Goal: Register for event/course

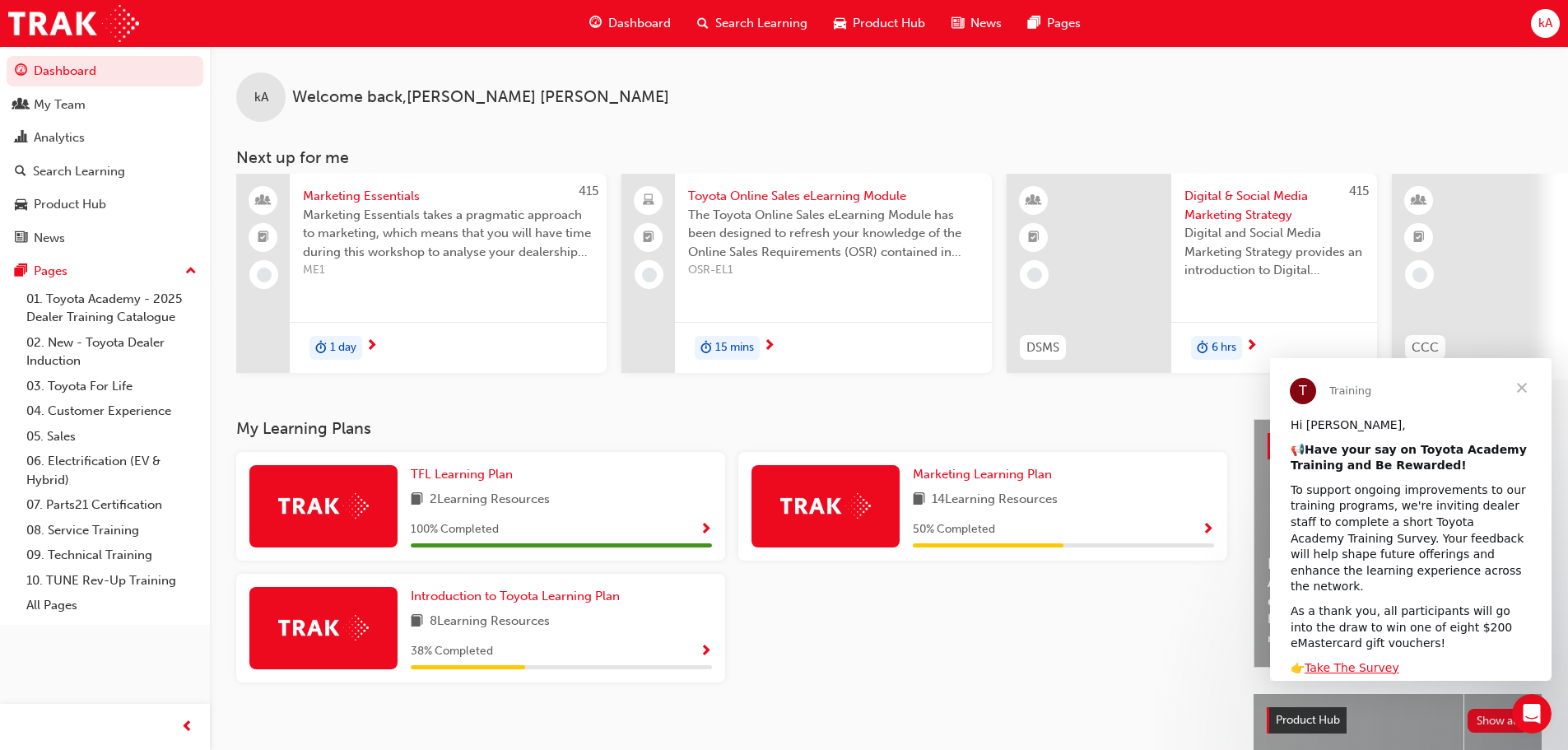
click at [750, 25] on span "Search Learning" at bounding box center [761, 23] width 92 height 19
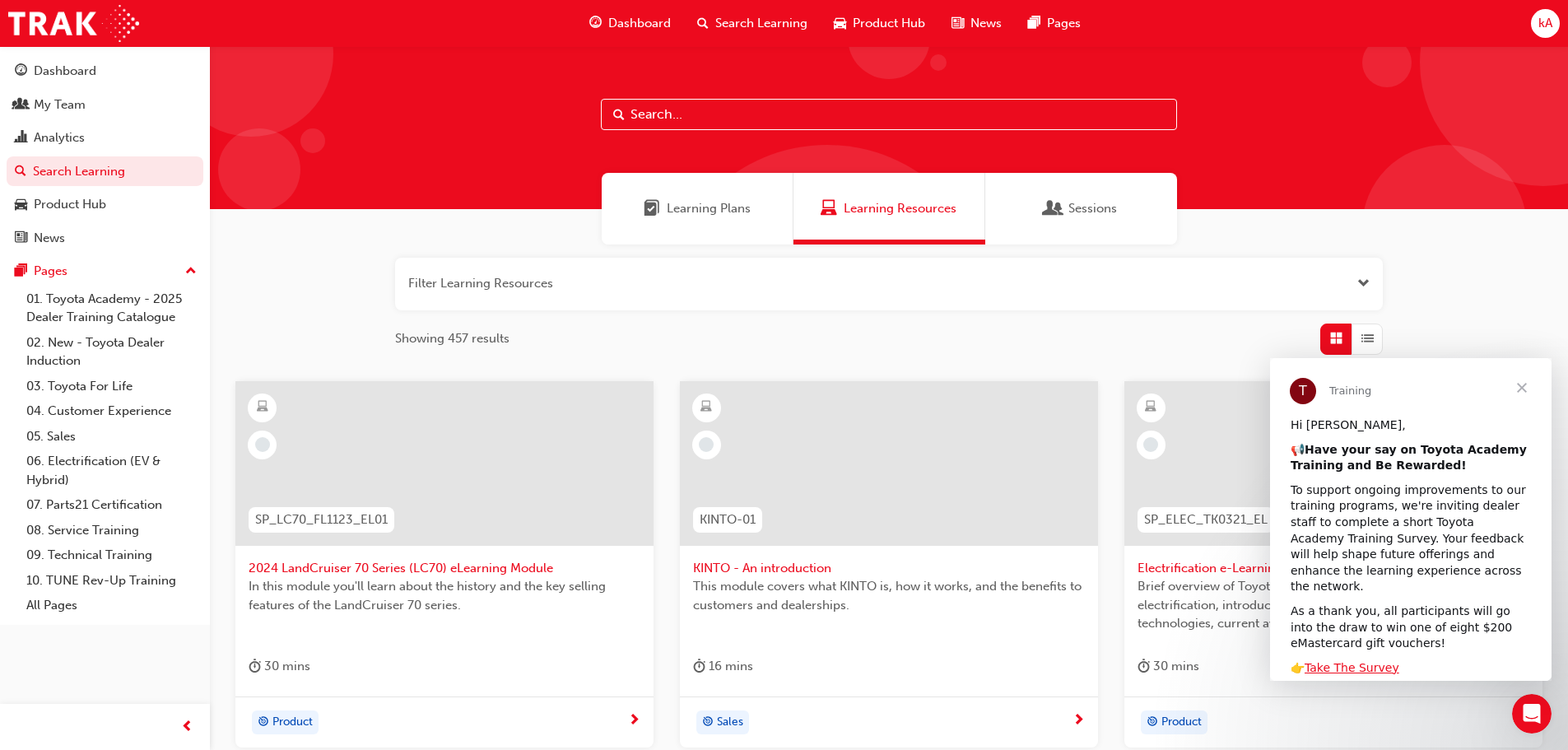
click at [692, 114] on input "text" at bounding box center [888, 114] width 576 height 32
type input "tfl"
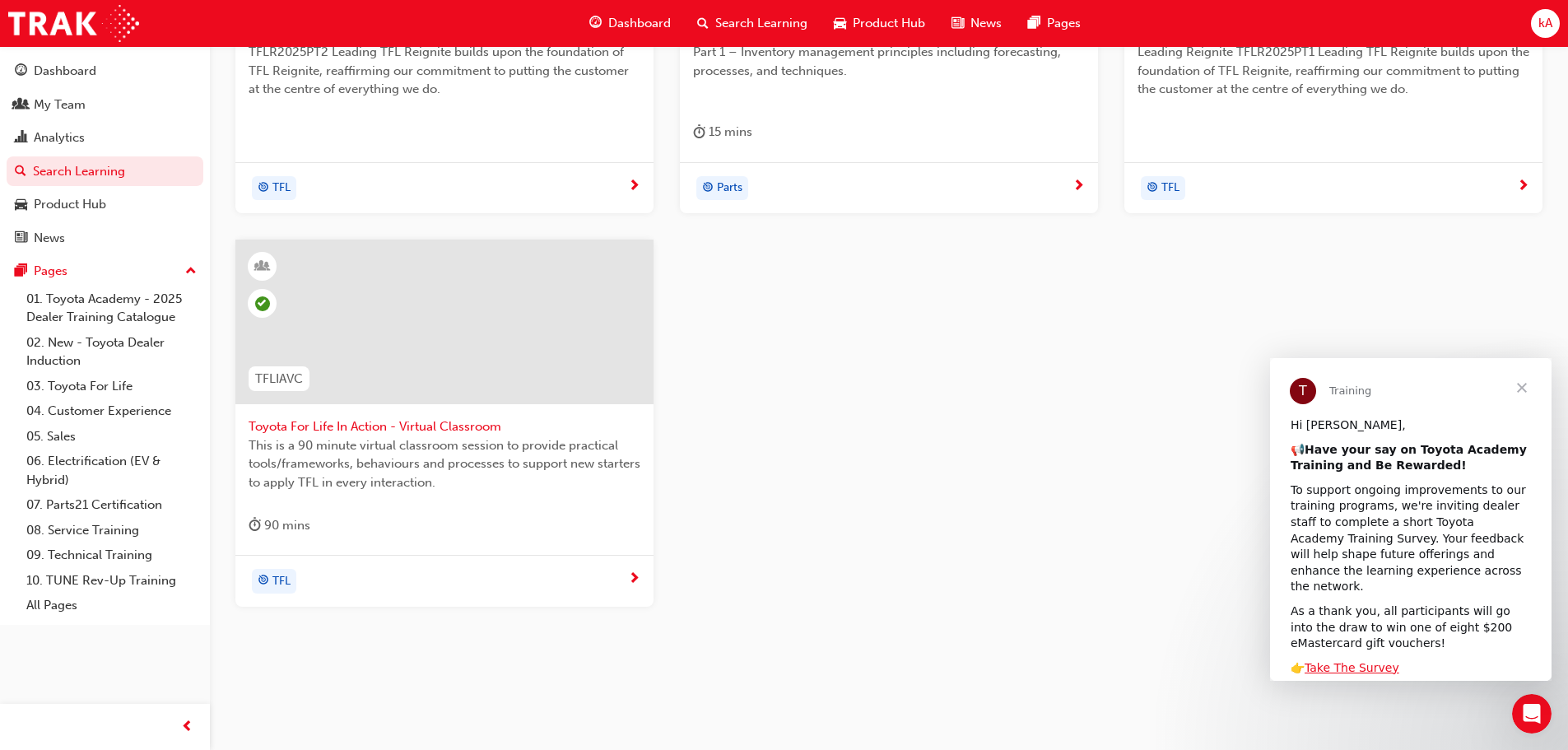
scroll to position [551, 0]
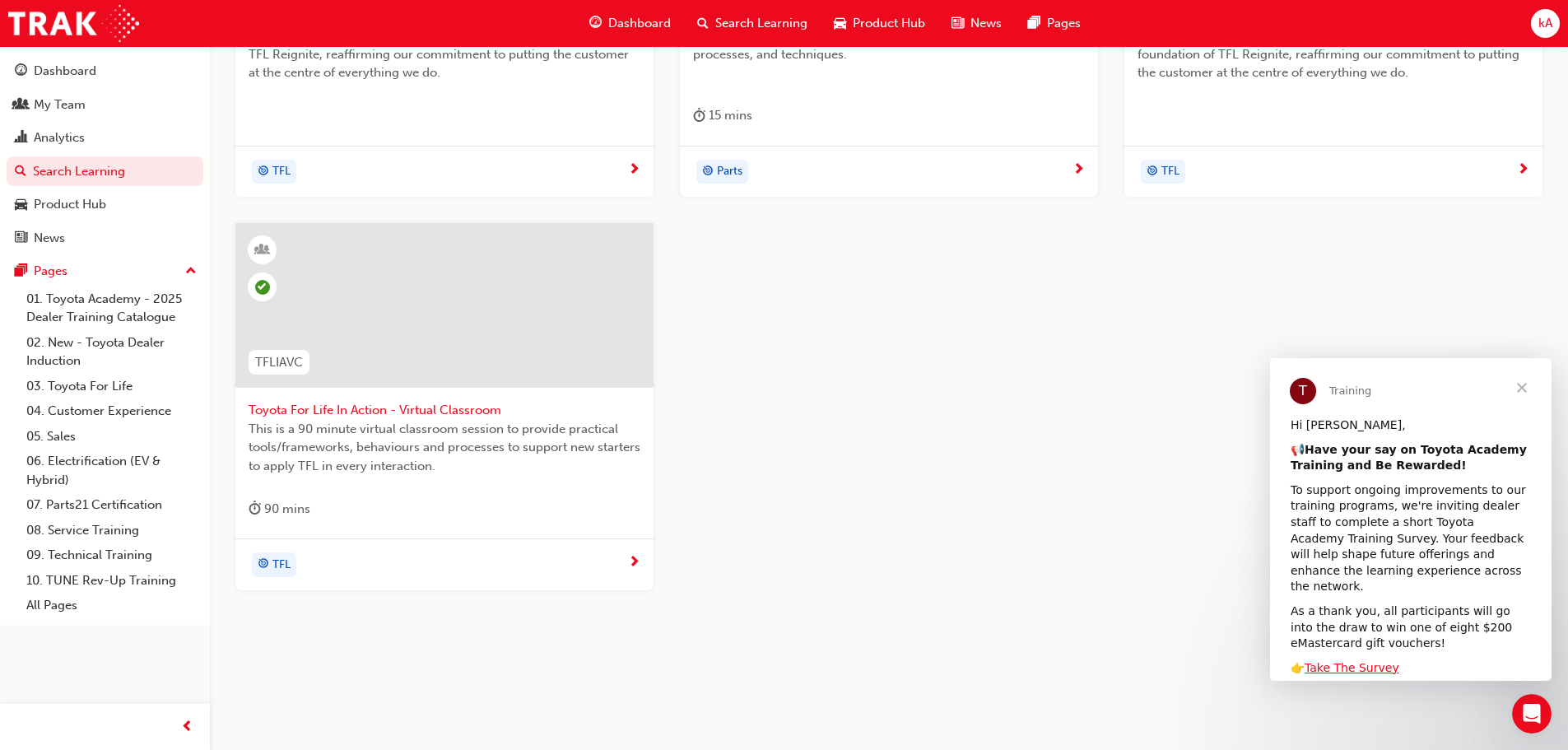
click at [444, 357] on div at bounding box center [445, 305] width 419 height 165
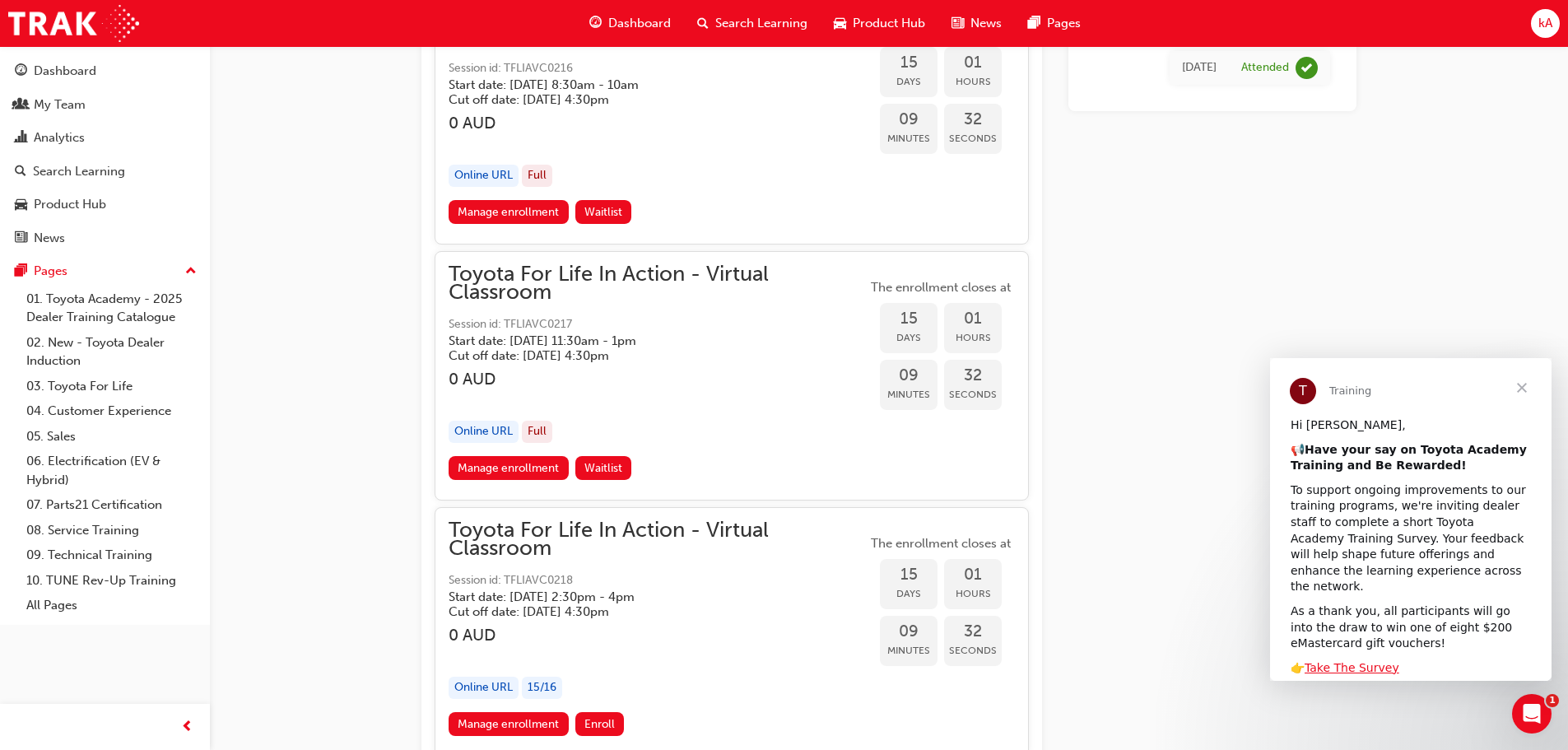
scroll to position [9827, 0]
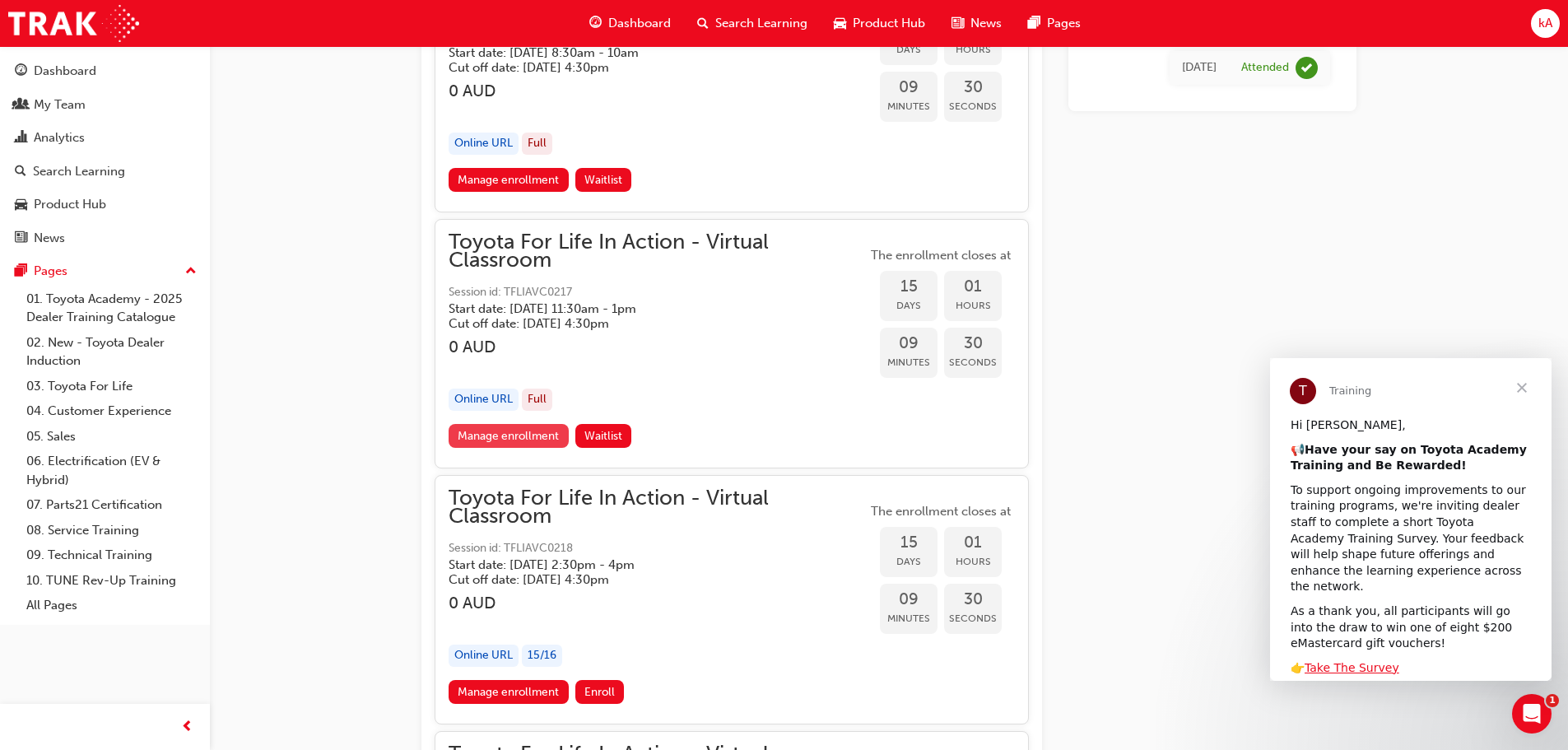
click at [490, 439] on link "Manage enrollment" at bounding box center [508, 436] width 120 height 24
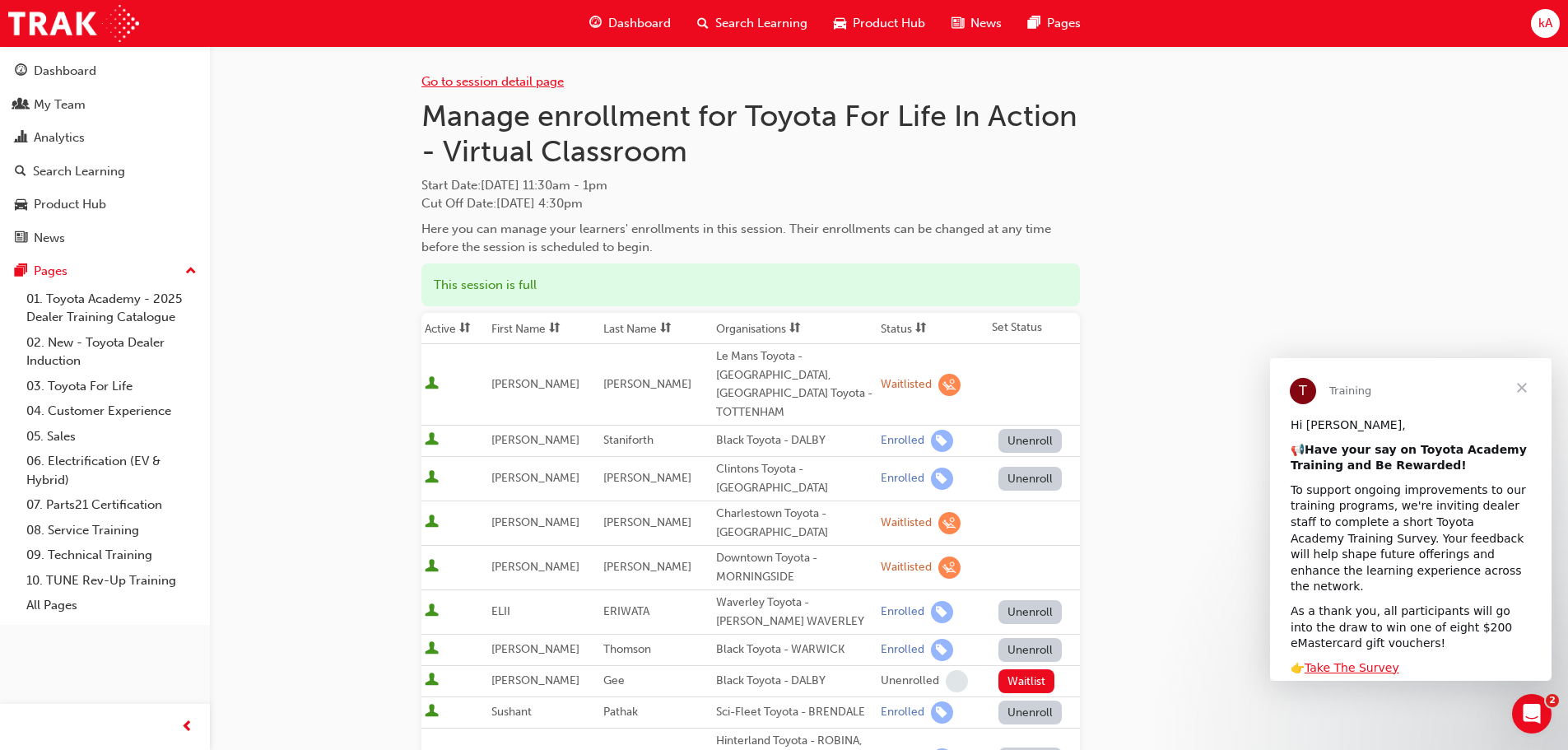
click at [526, 84] on link "Go to session detail page" at bounding box center [492, 82] width 142 height 15
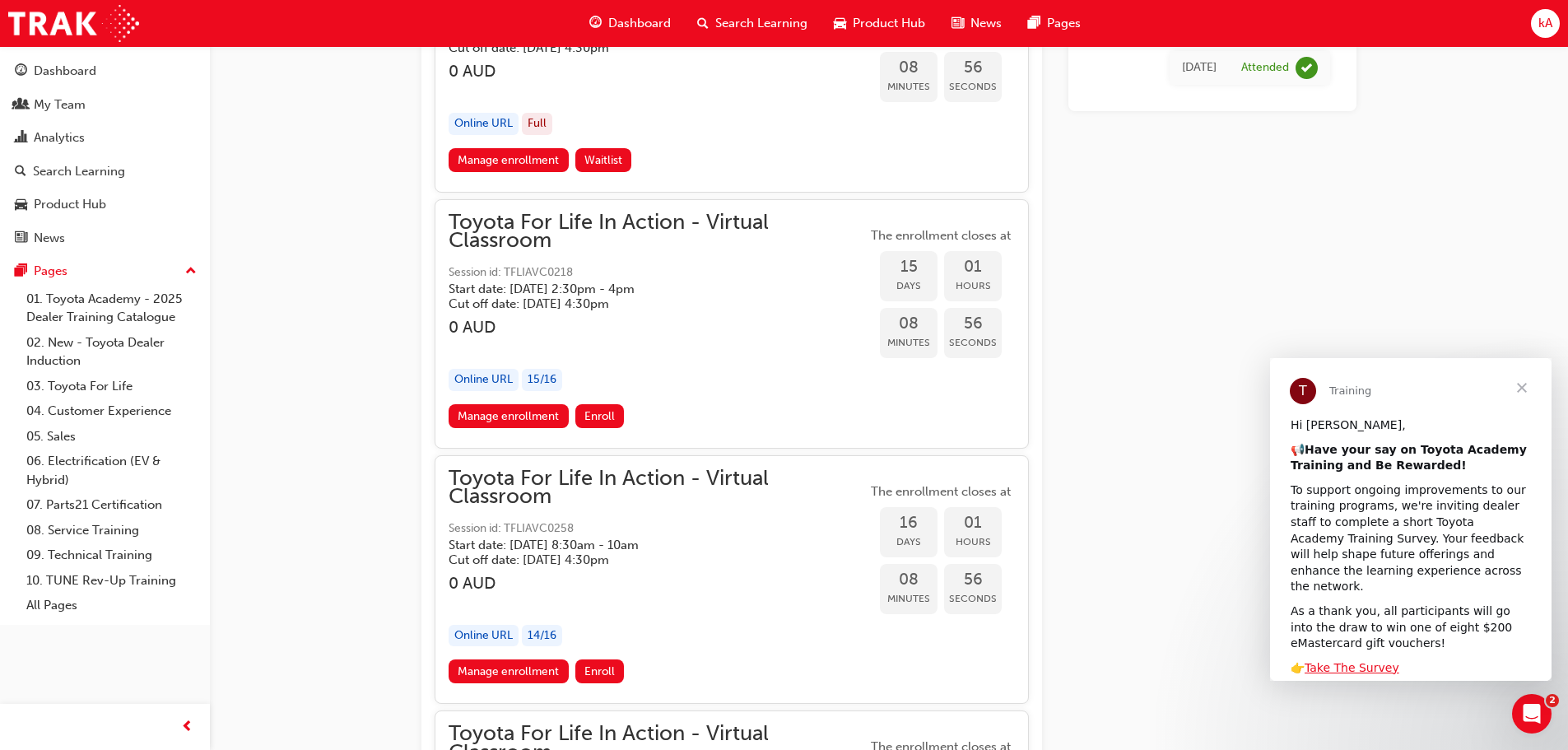
scroll to position [10075, 0]
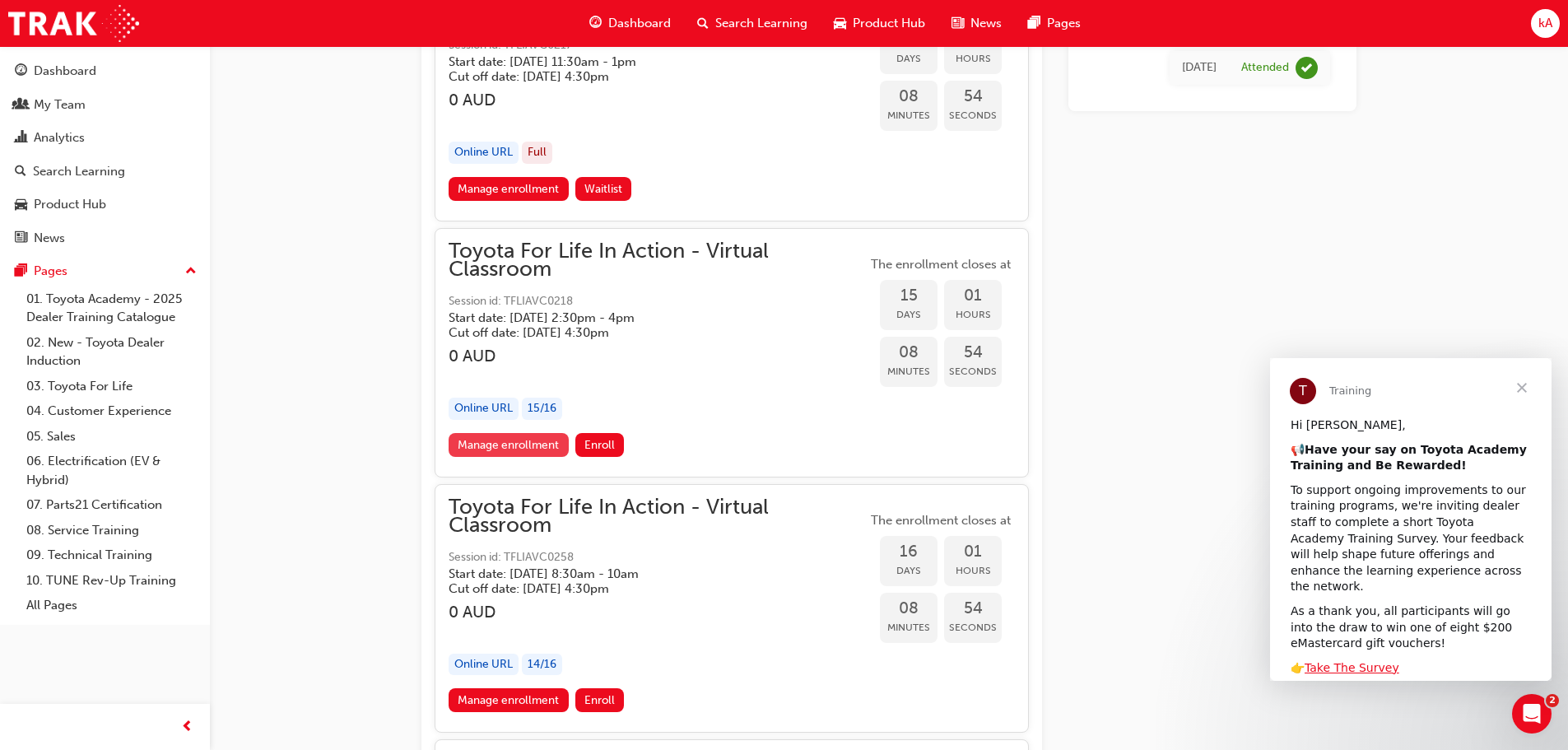
click at [511, 440] on link "Manage enrollment" at bounding box center [508, 446] width 120 height 24
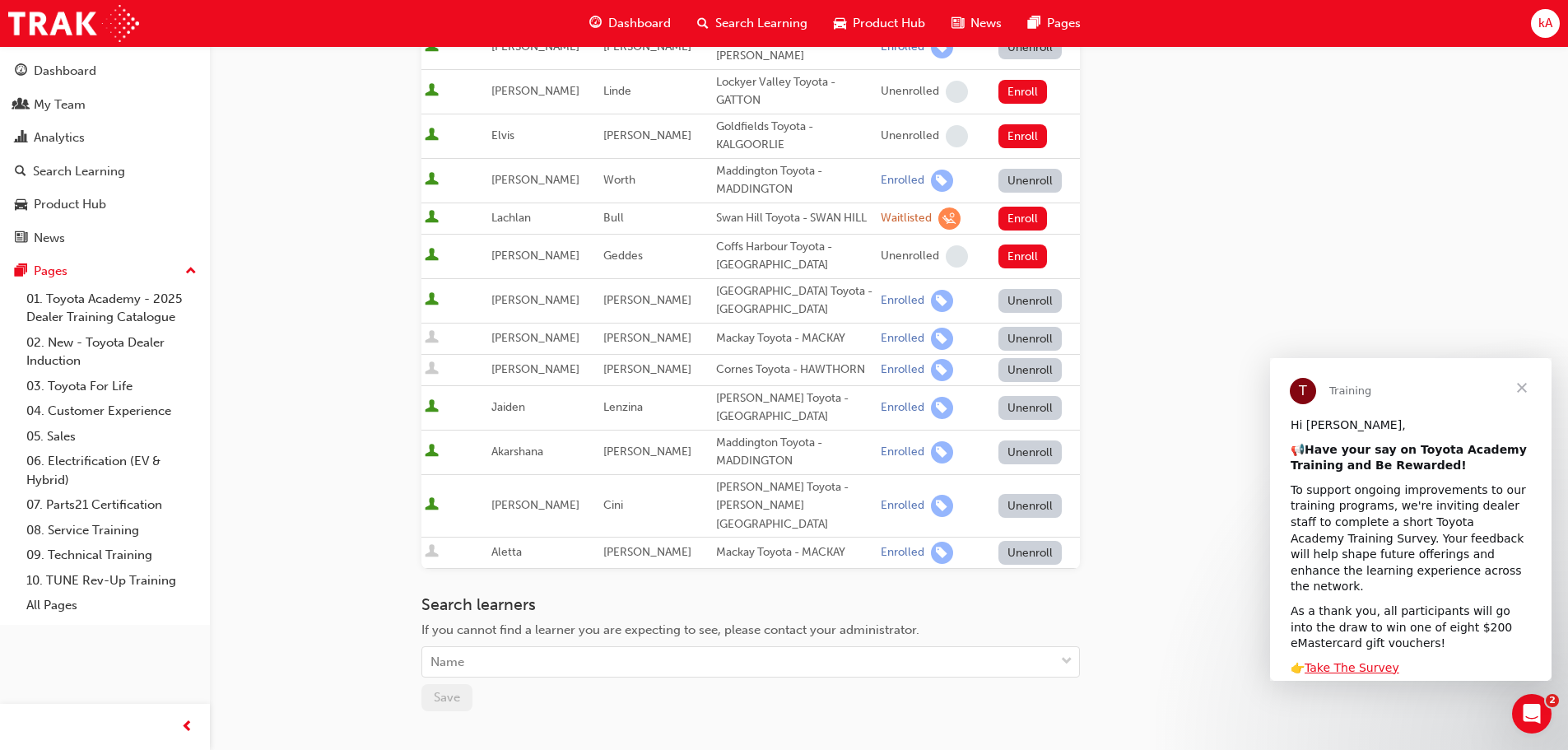
scroll to position [905, 0]
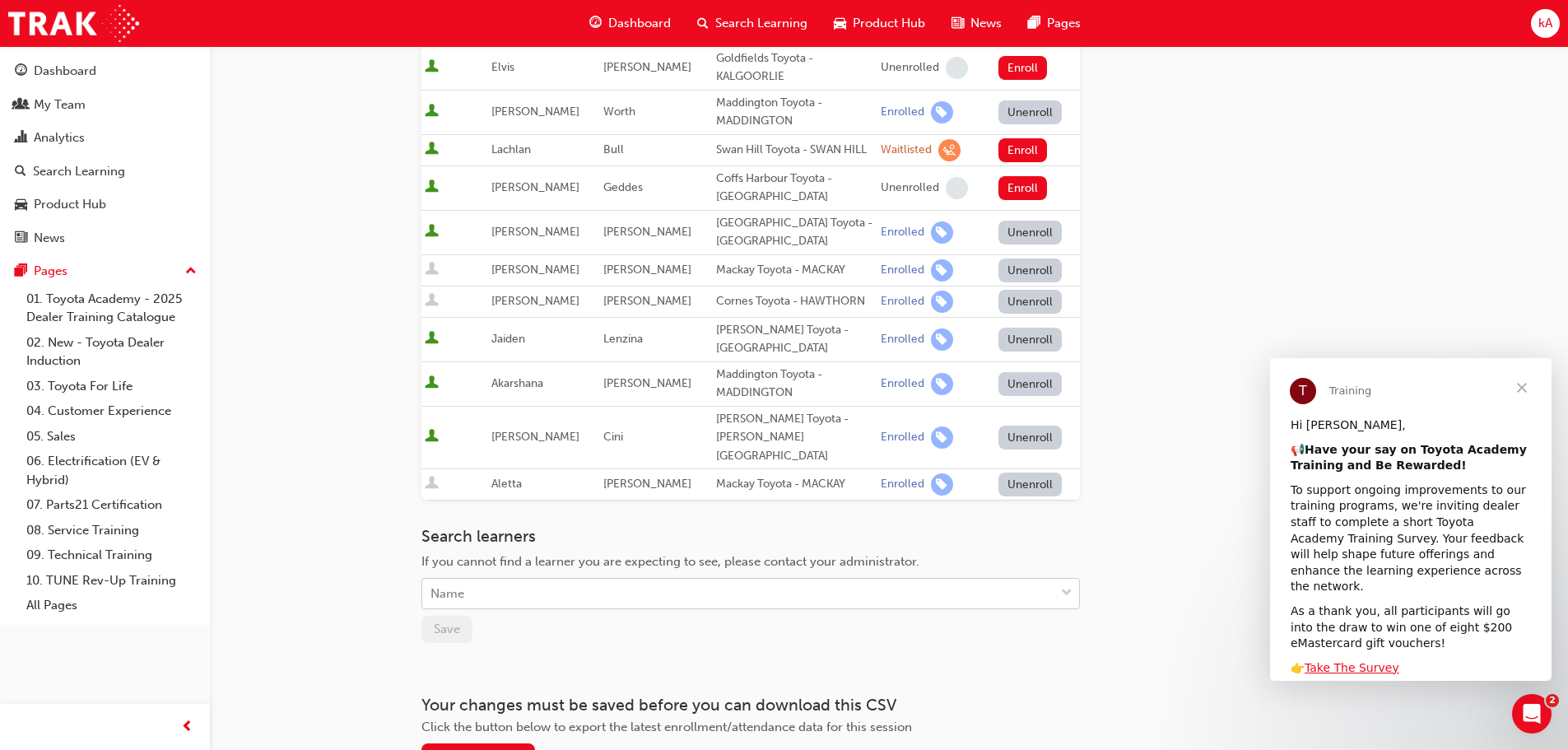
click at [526, 580] on div "Name" at bounding box center [738, 594] width 632 height 29
type input "garret"
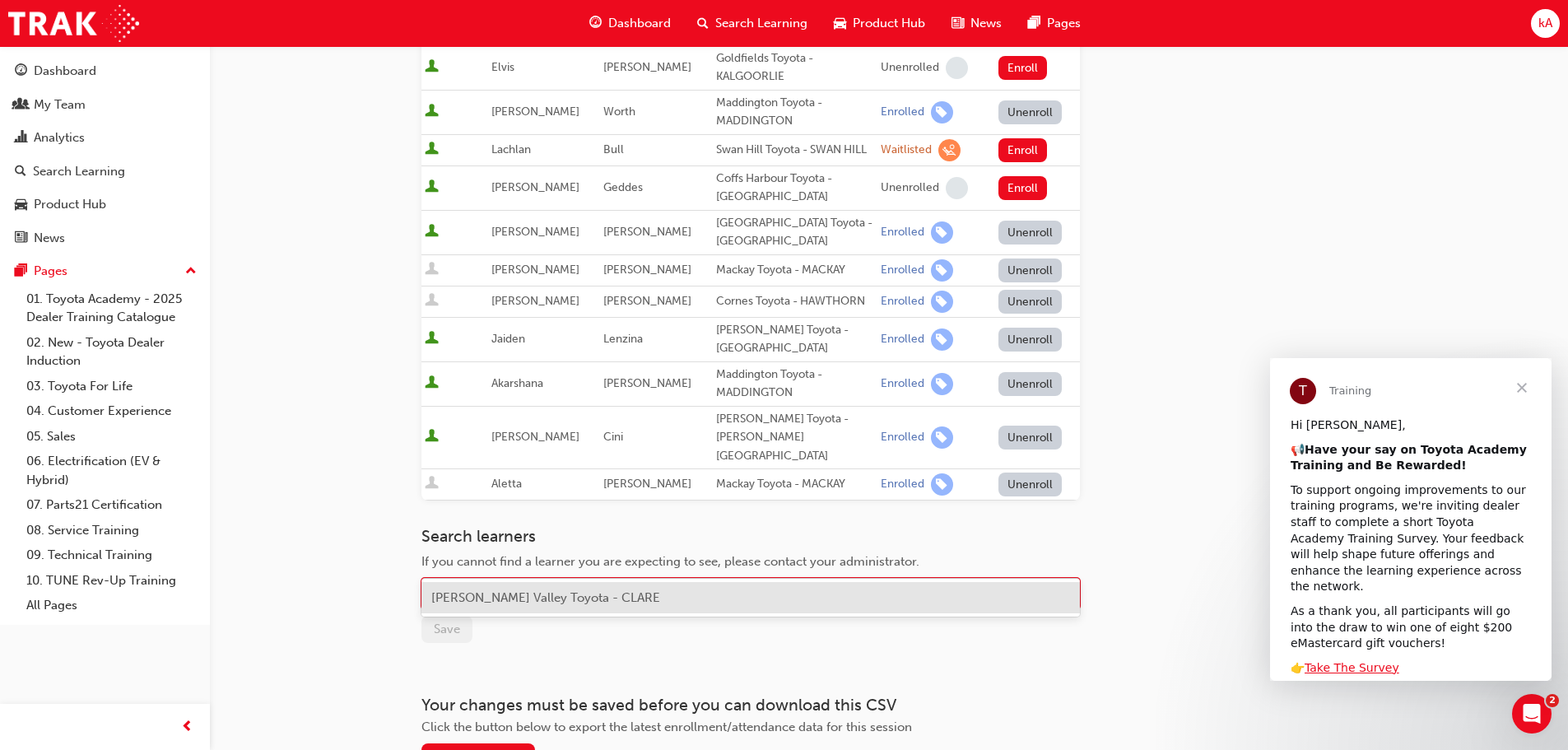
click at [591, 591] on span "[PERSON_NAME] Valley Toyota - CLARE" at bounding box center [546, 598] width 229 height 15
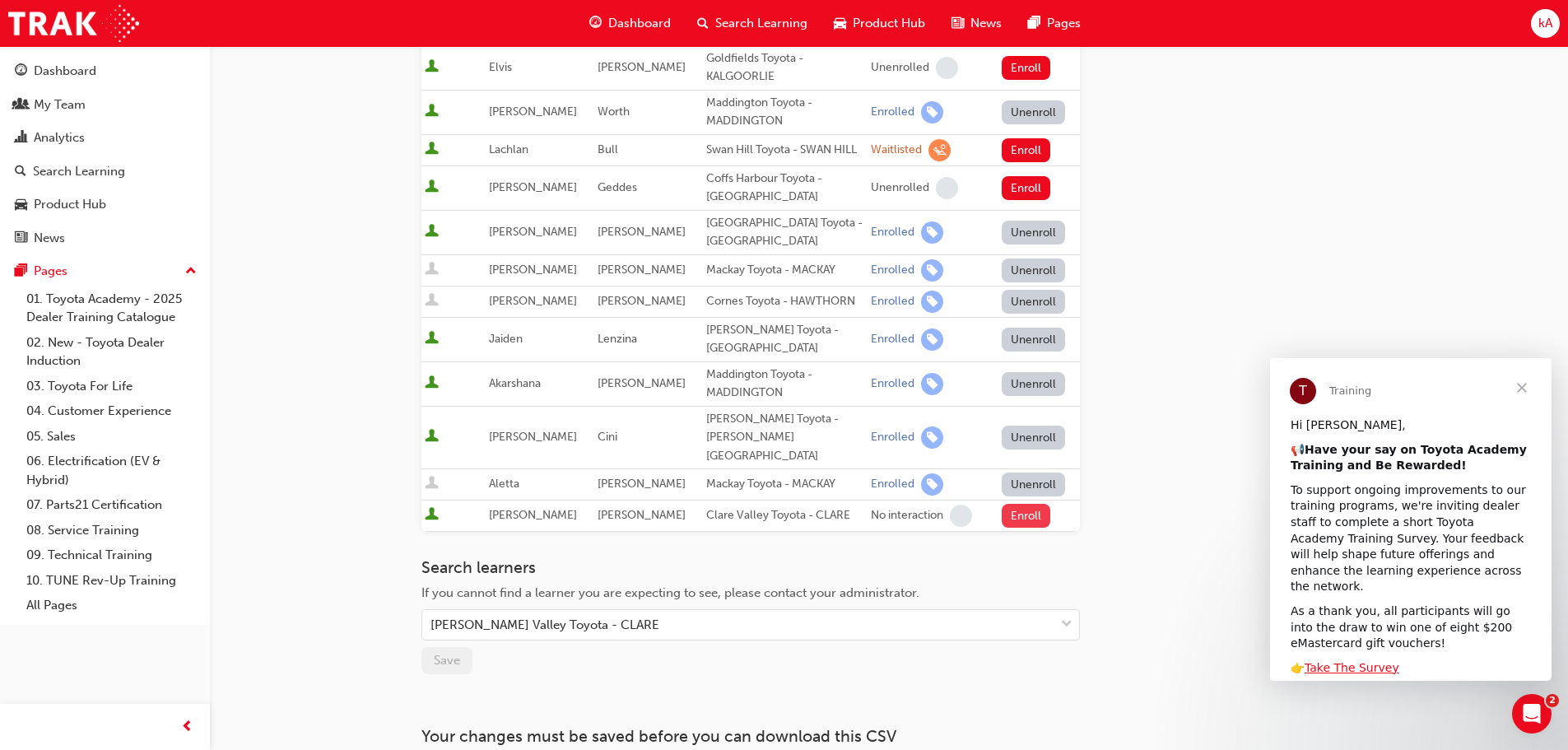
click at [1022, 504] on button "Enroll" at bounding box center [1026, 516] width 49 height 24
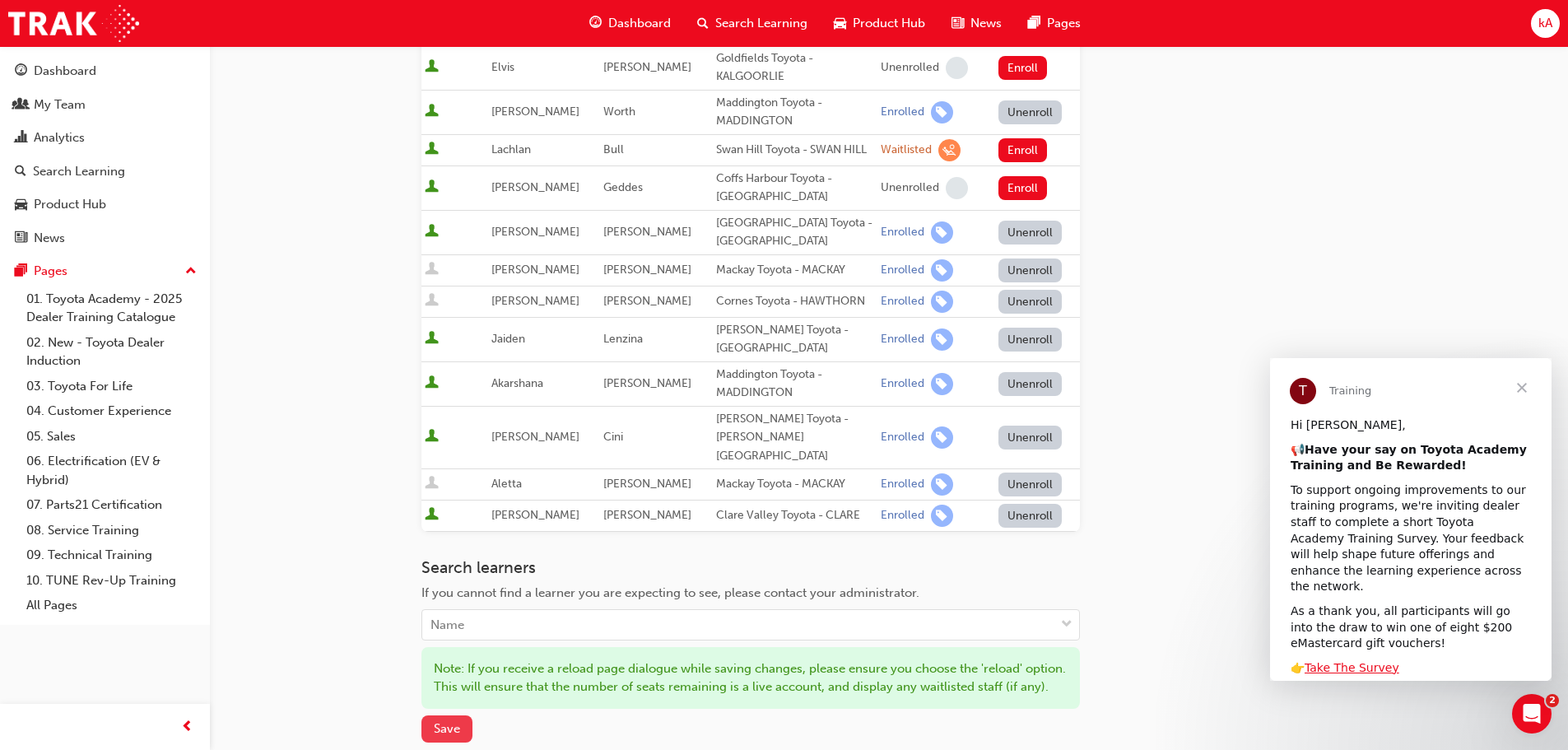
click at [447, 721] on span "Save" at bounding box center [446, 729] width 26 height 15
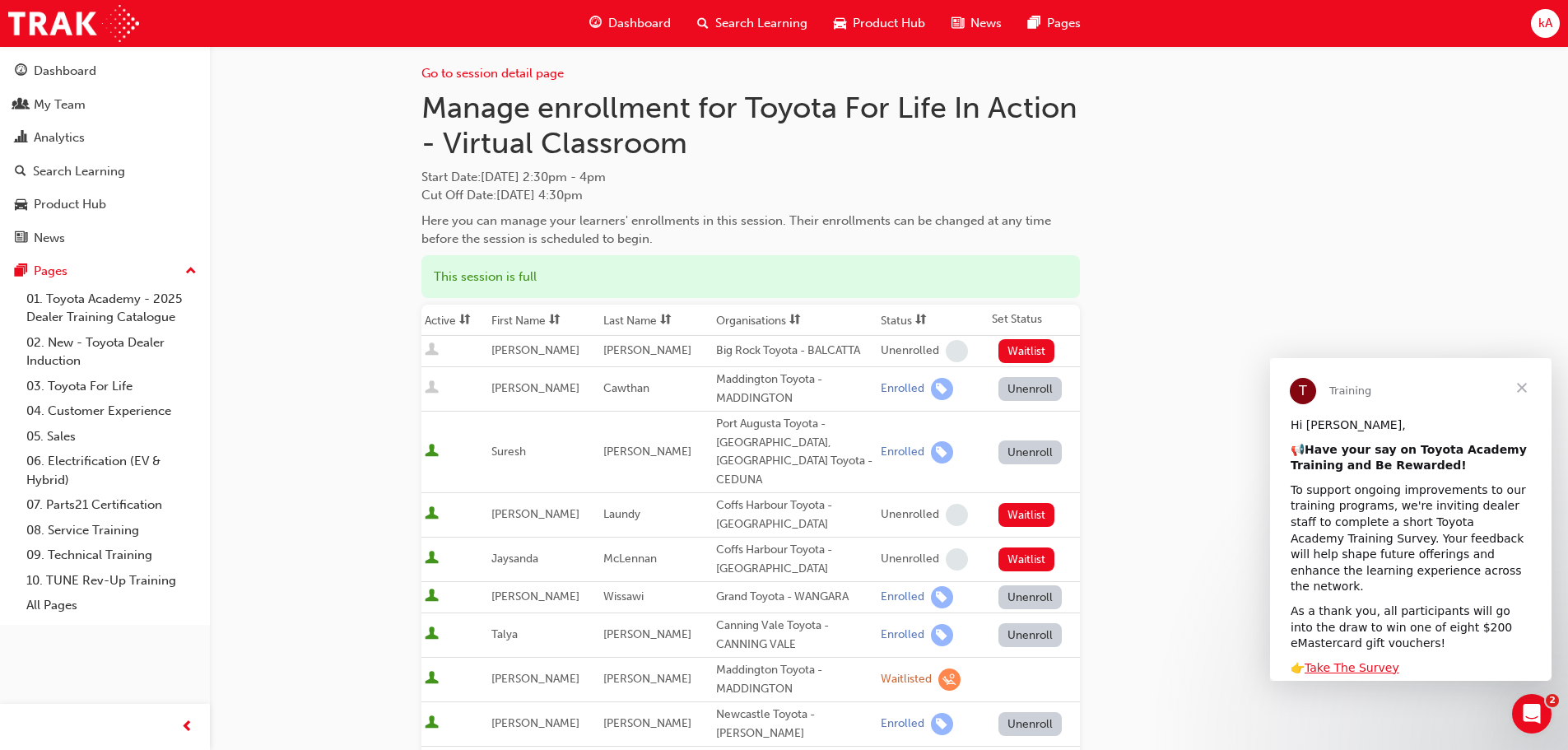
scroll to position [0, 0]
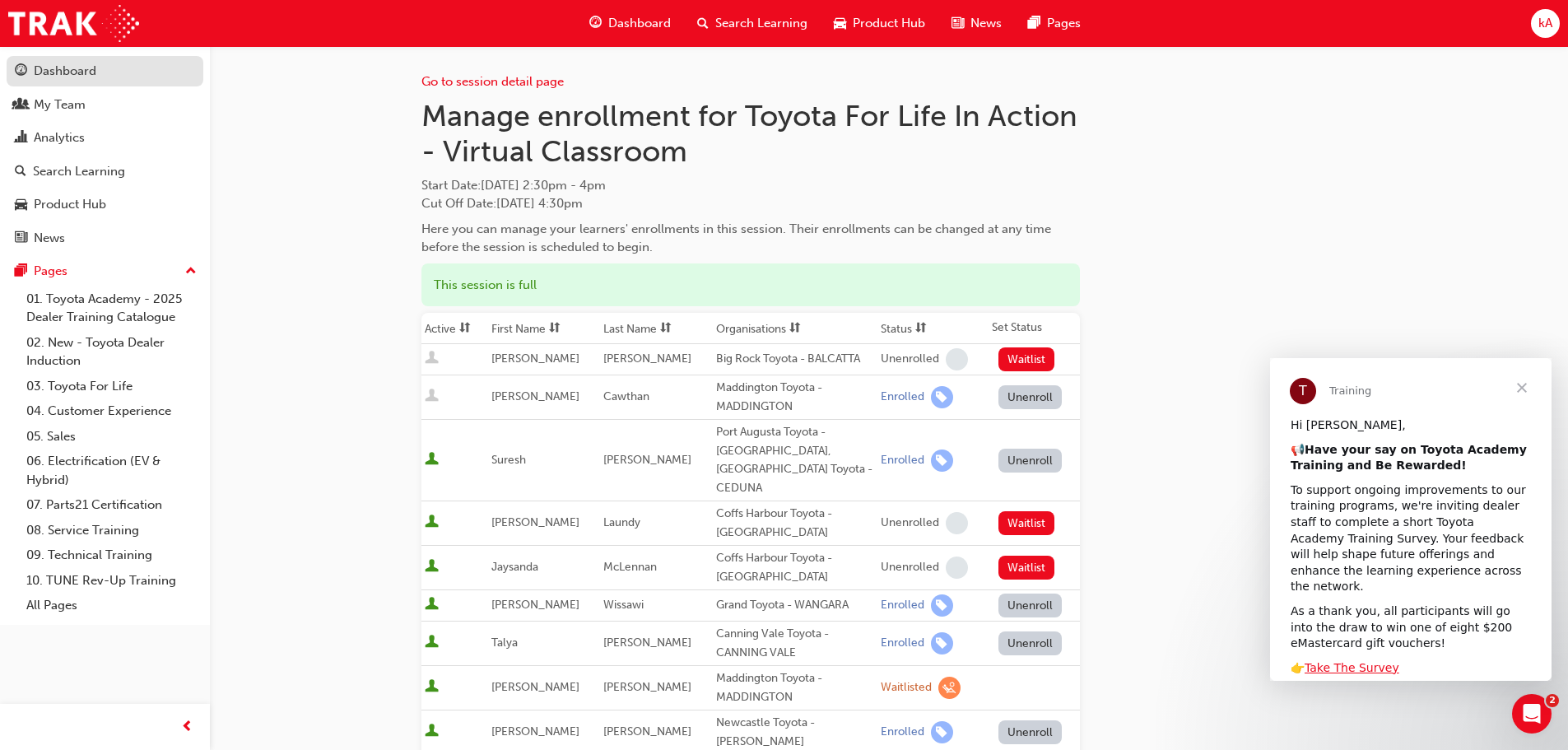
click at [73, 74] on div "Dashboard" at bounding box center [64, 71] width 62 height 19
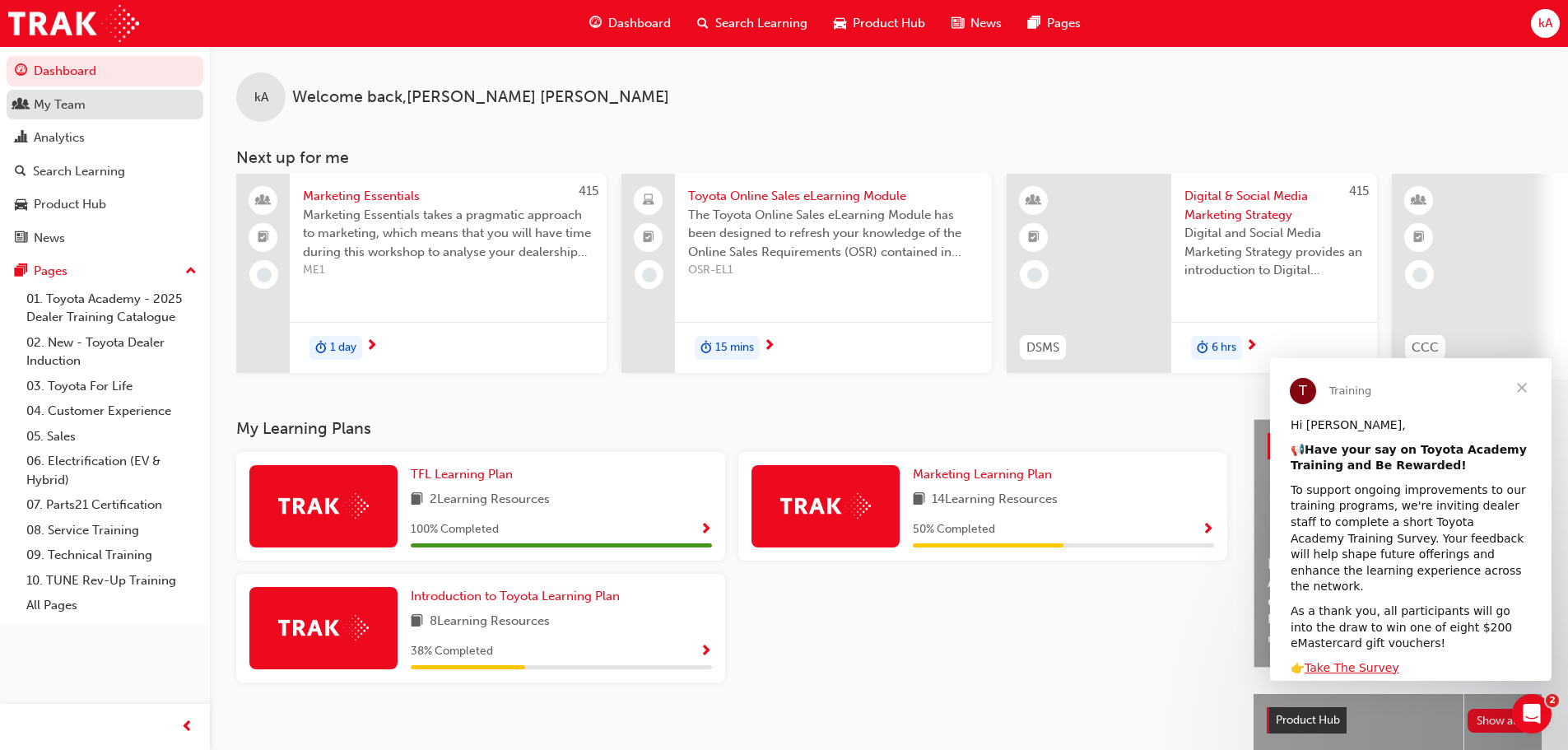
click at [80, 101] on div "My Team" at bounding box center [60, 105] width 52 height 19
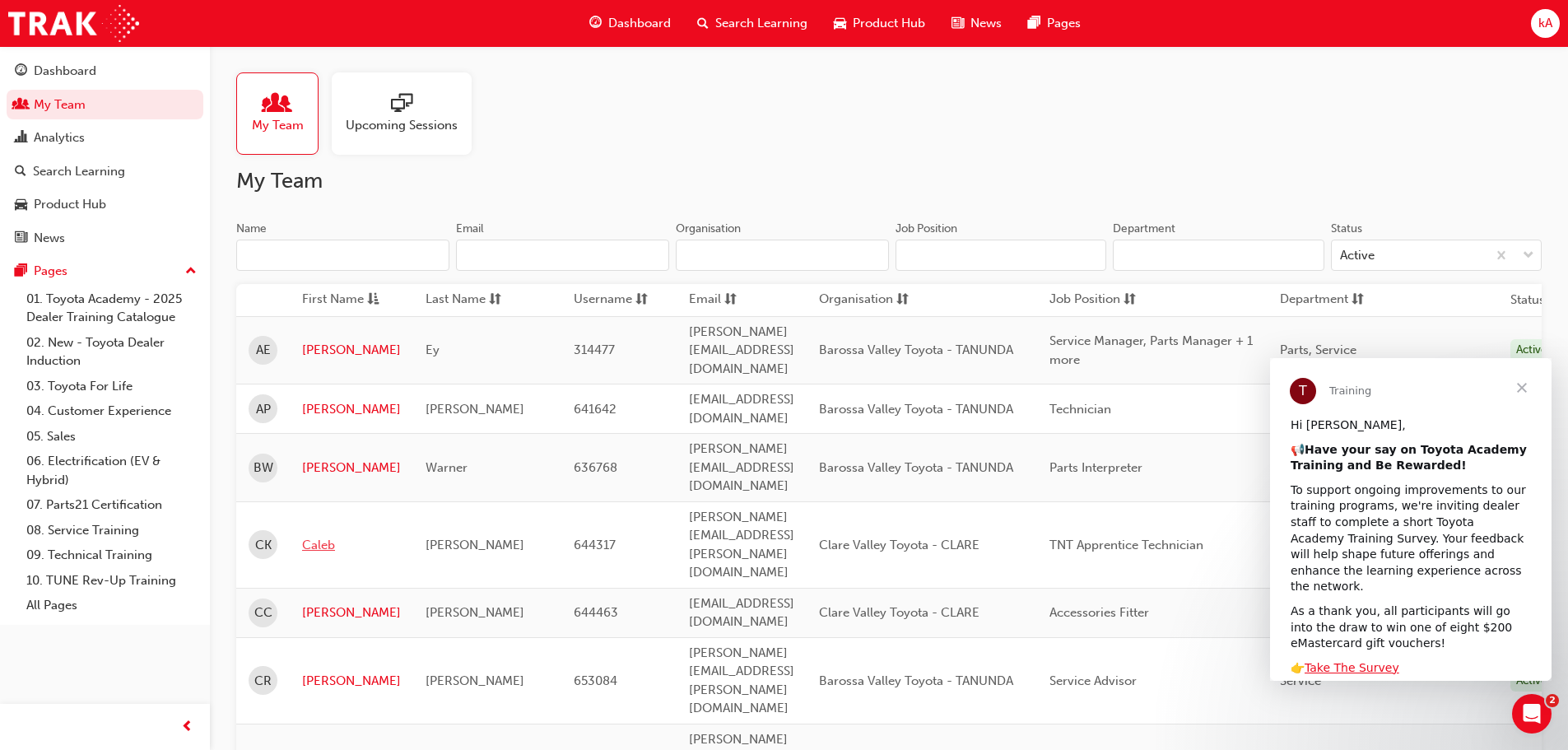
click at [309, 536] on link "Caleb" at bounding box center [352, 545] width 99 height 19
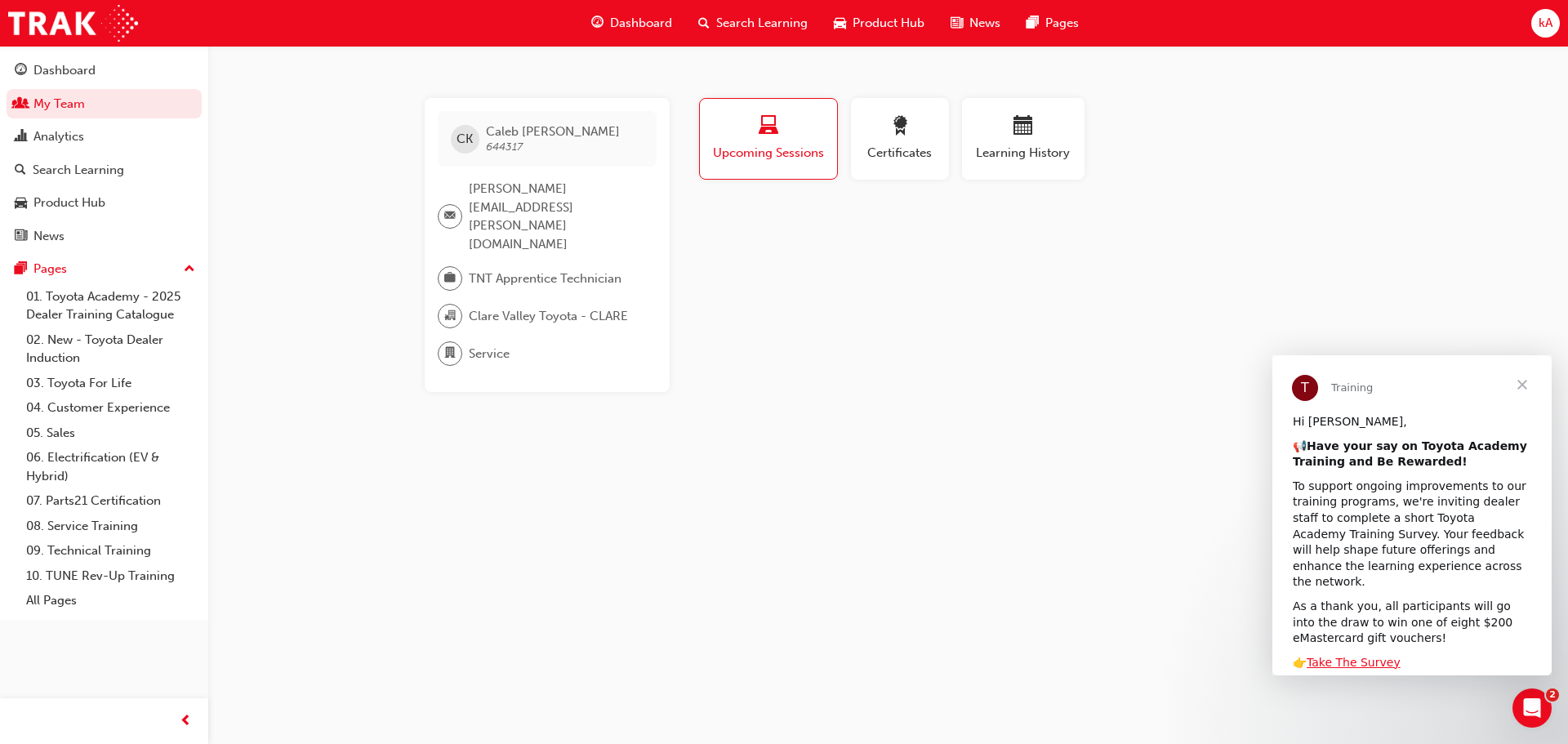
click at [444, 206] on span "email-icon" at bounding box center [449, 216] width 11 height 21
click at [514, 187] on span "[PERSON_NAME][EMAIL_ADDRESS][PERSON_NAME][DOMAIN_NAME]" at bounding box center [556, 217] width 174 height 74
click at [583, 182] on span "[PERSON_NAME][EMAIL_ADDRESS][PERSON_NAME][DOMAIN_NAME]" at bounding box center [556, 217] width 174 height 74
click at [1528, 384] on span "Close" at bounding box center [1523, 385] width 59 height 59
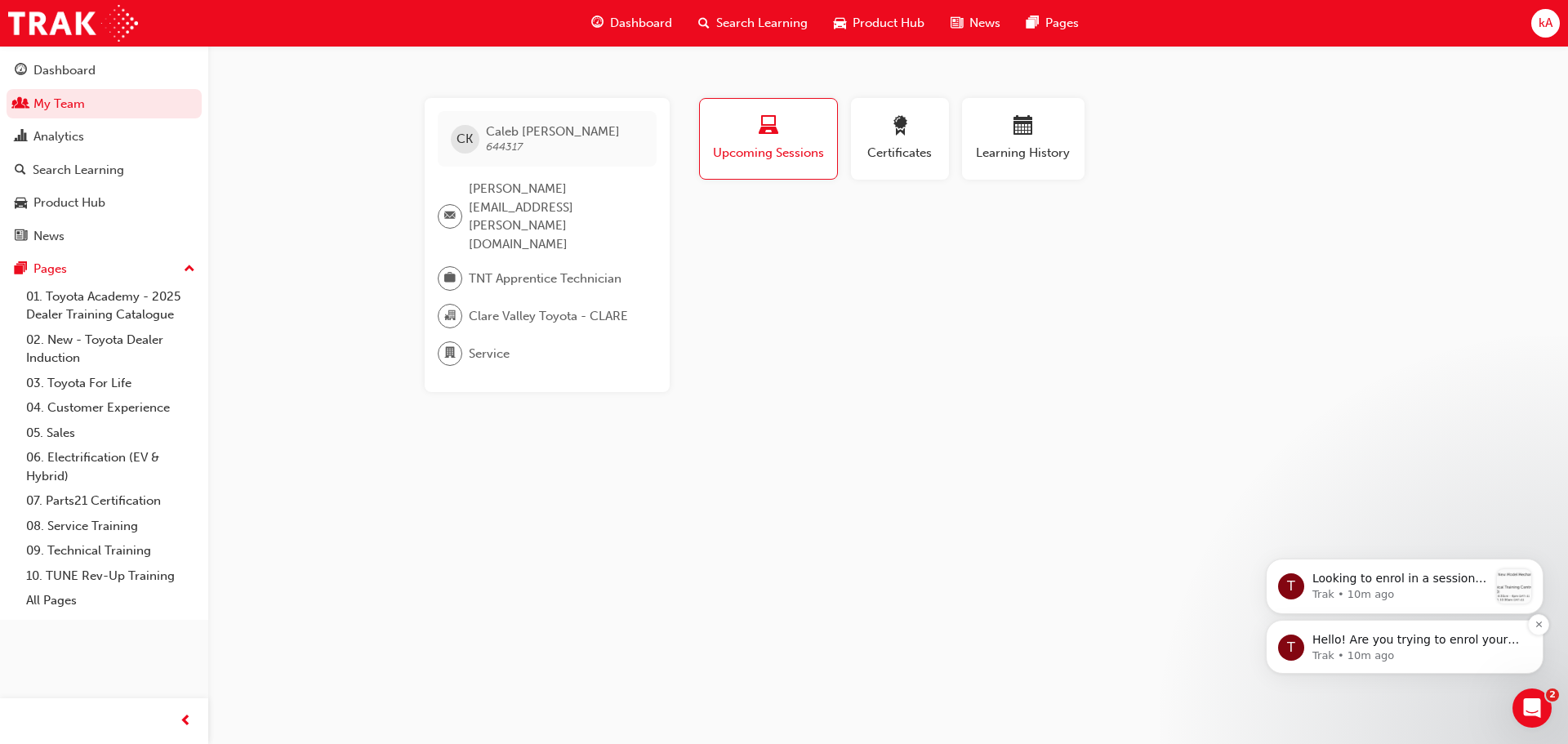
click at [1358, 642] on span "Hello! Are you trying to enrol your staff in a face to face training session? C…" at bounding box center [1416, 672] width 207 height 78
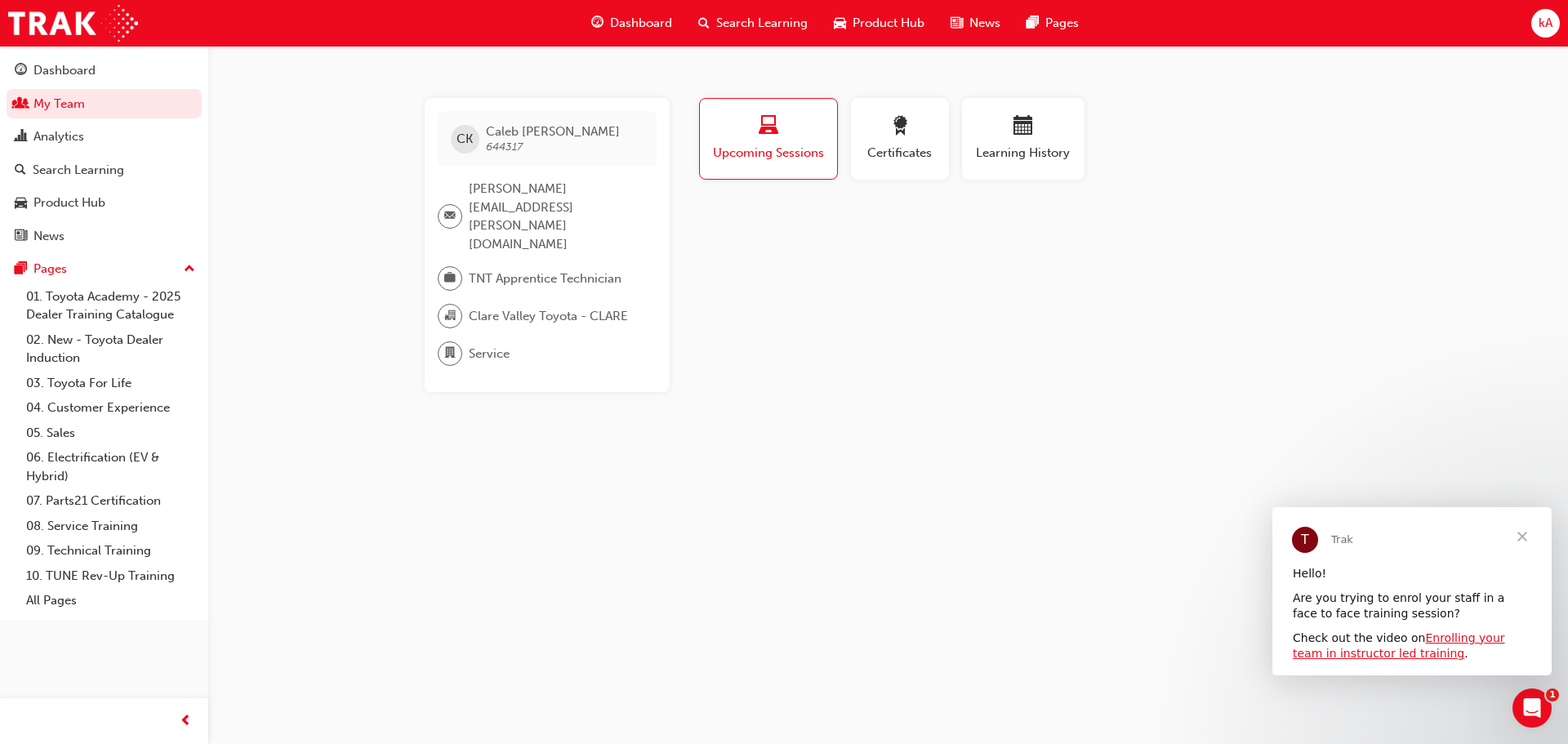
click at [1516, 208] on div "CK [PERSON_NAME] 644317 [PERSON_NAME][EMAIL_ADDRESS][PERSON_NAME][DOMAIN_NAME] …" at bounding box center [784, 372] width 1568 height 744
click at [80, 77] on div "Dashboard" at bounding box center [64, 70] width 62 height 18
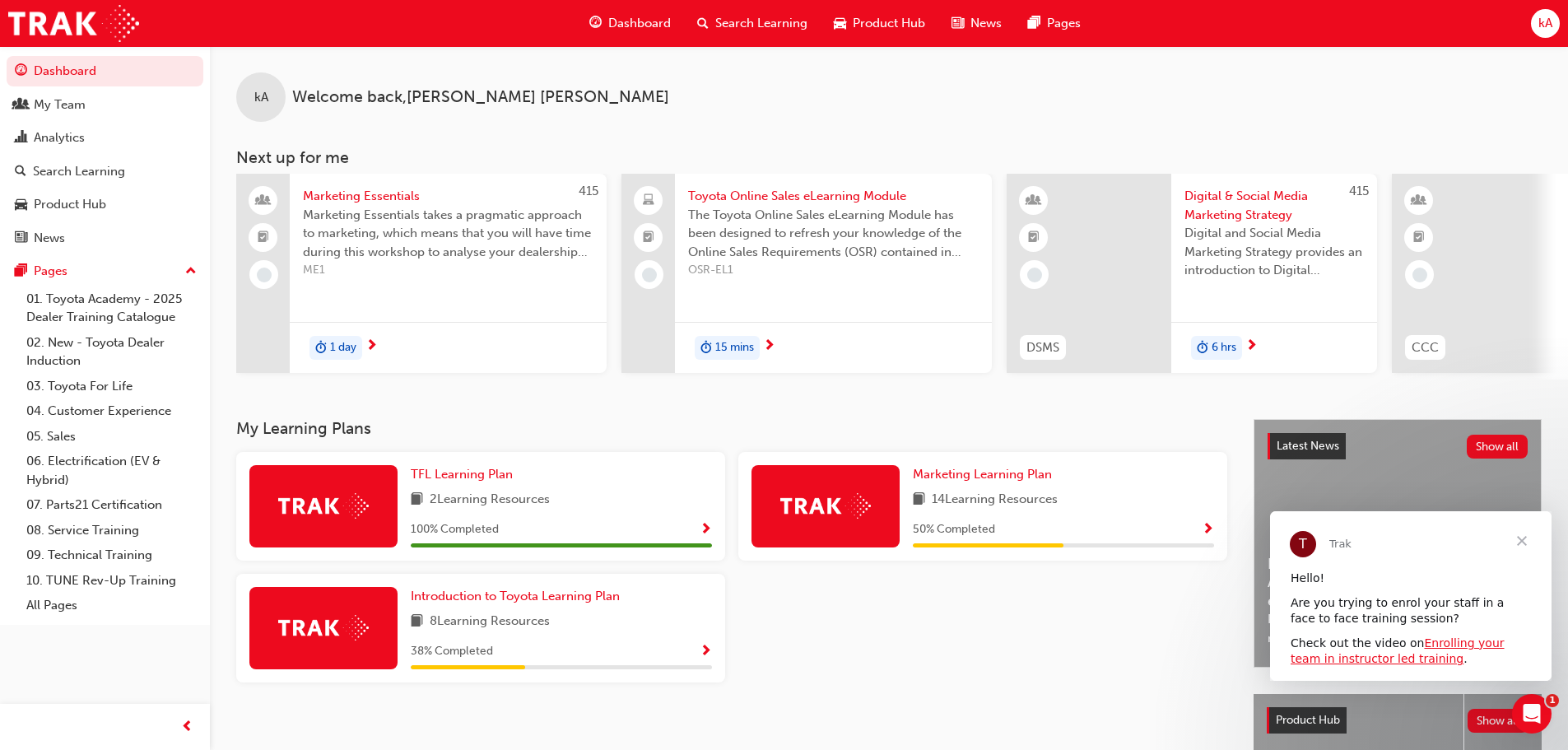
click at [1522, 540] on span "Close" at bounding box center [1521, 542] width 60 height 60
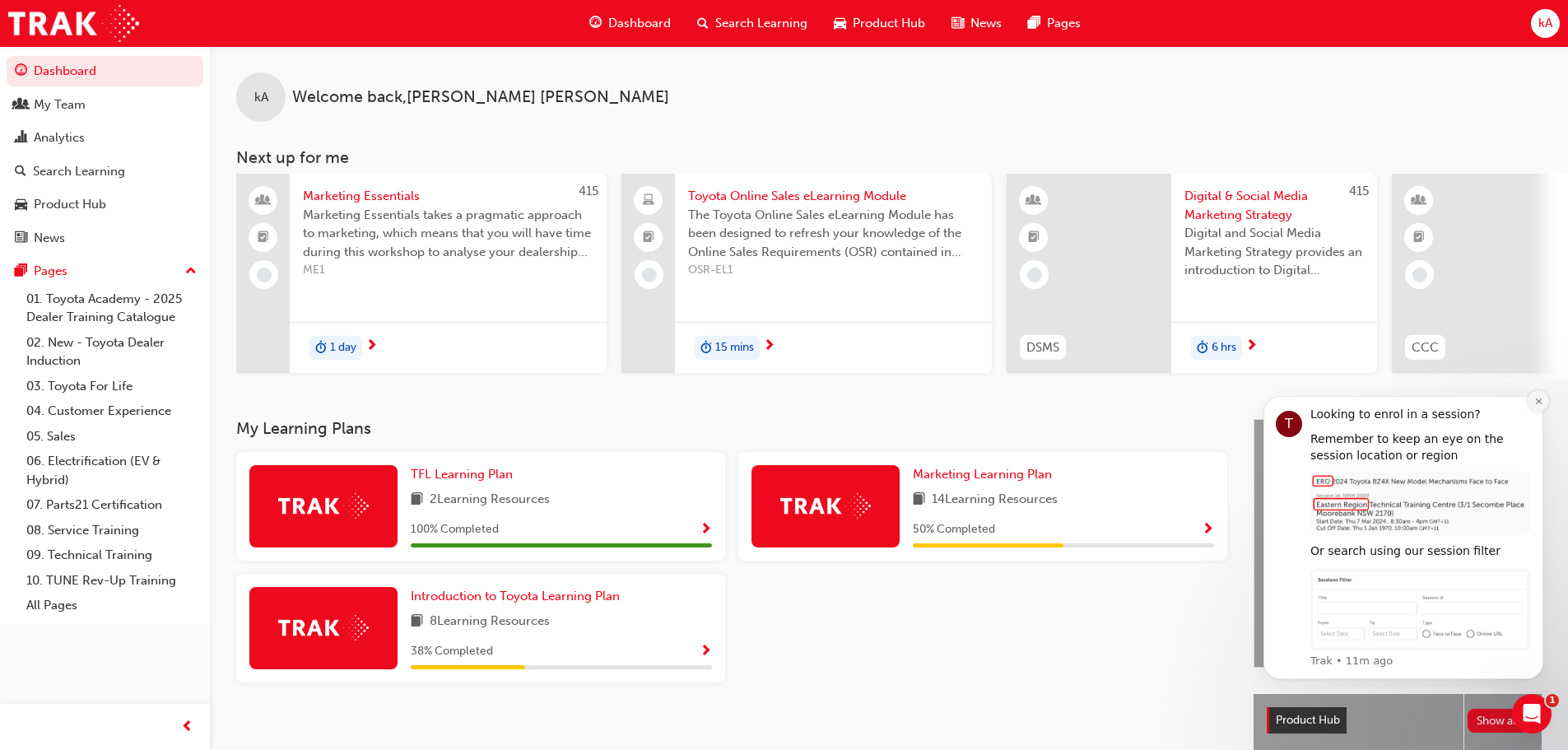
click at [1537, 405] on icon "Dismiss notification" at bounding box center [1539, 402] width 9 height 9
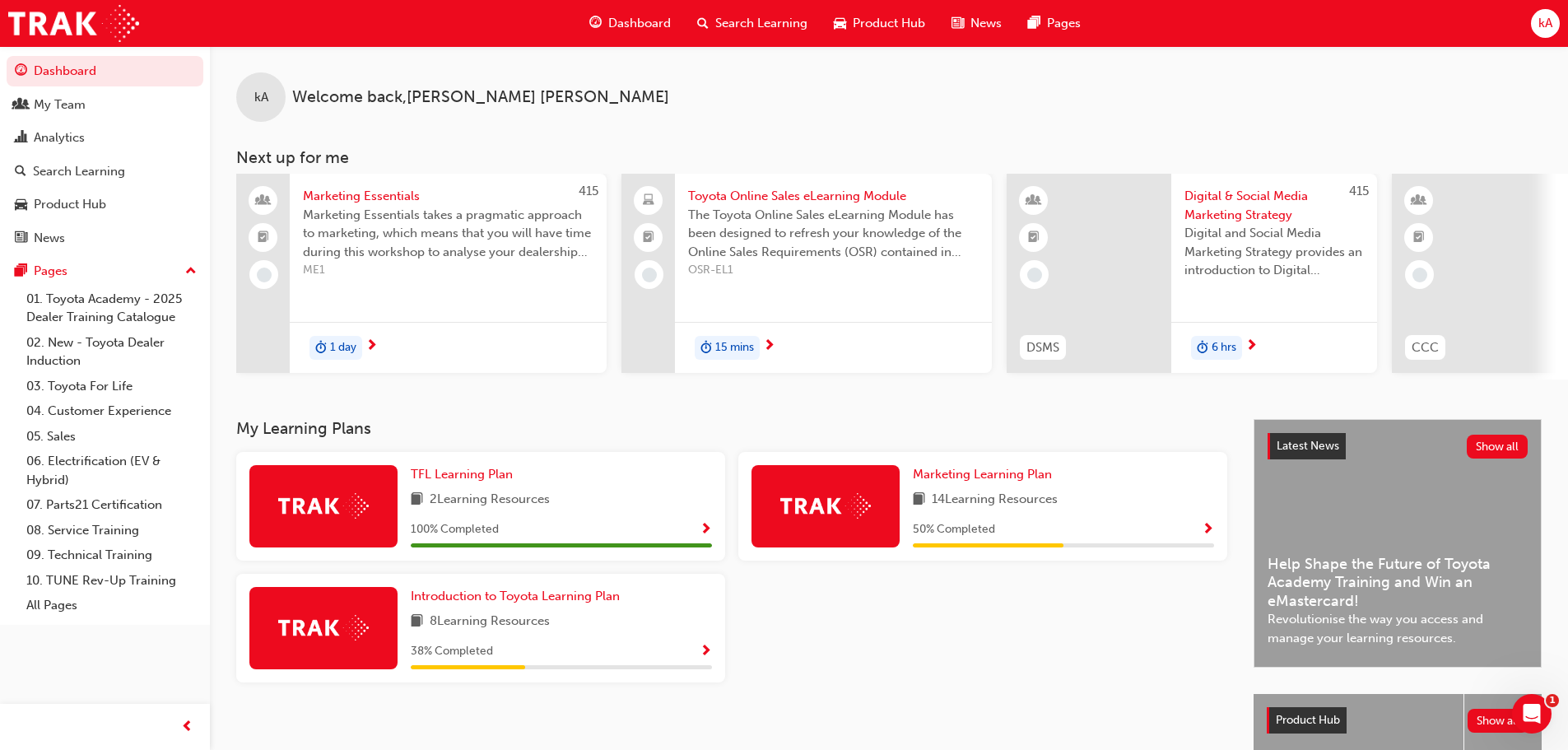
click at [1164, 641] on div "TFL Learning Plan 2 Learning Resources 100 % Completed Marketing Learning Plan …" at bounding box center [732, 574] width 1004 height 244
click at [62, 104] on div "My Team" at bounding box center [60, 105] width 52 height 19
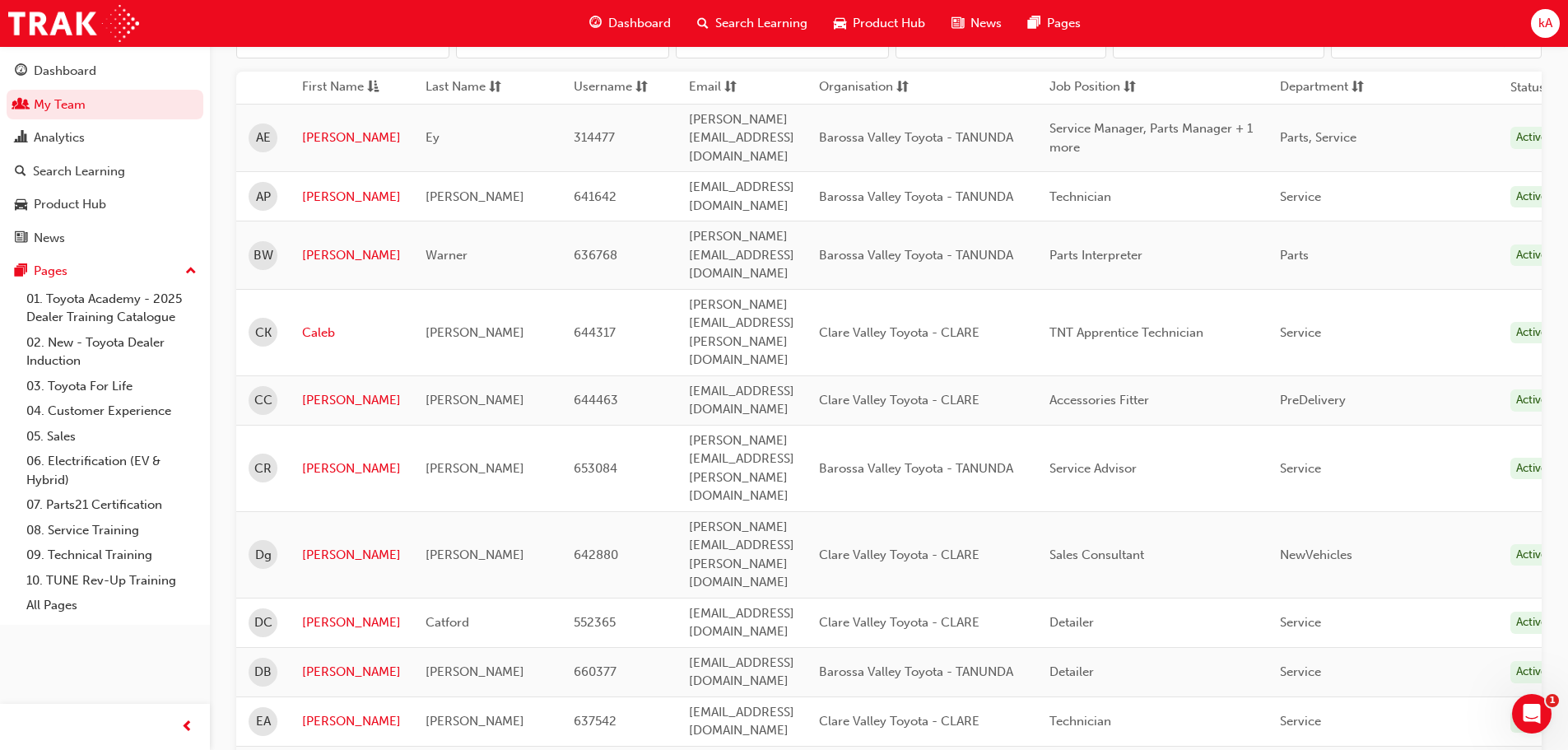
scroll to position [104, 0]
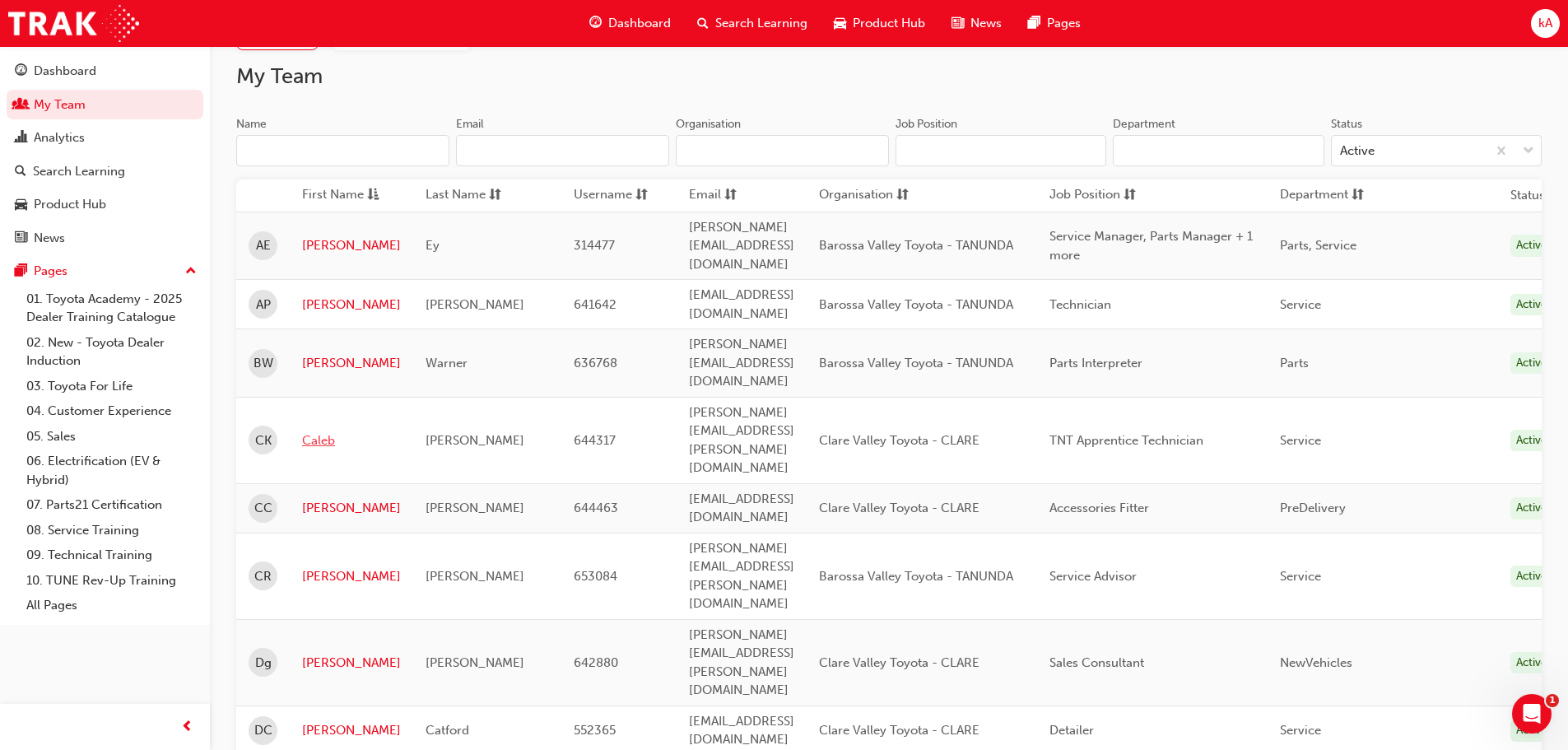
click at [326, 432] on link "Caleb" at bounding box center [352, 441] width 99 height 19
